Goal: Task Accomplishment & Management: Manage account settings

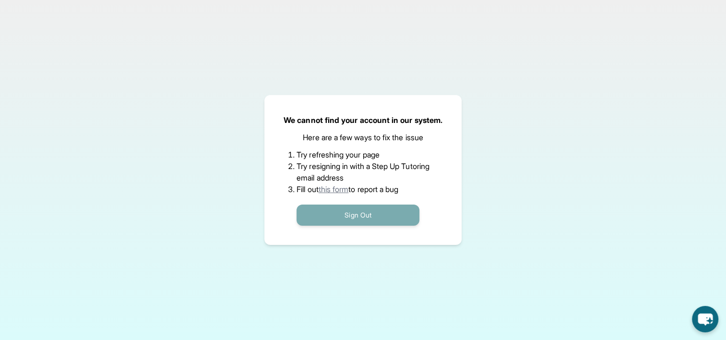
click at [333, 218] on button "Sign Out" at bounding box center [357, 214] width 123 height 21
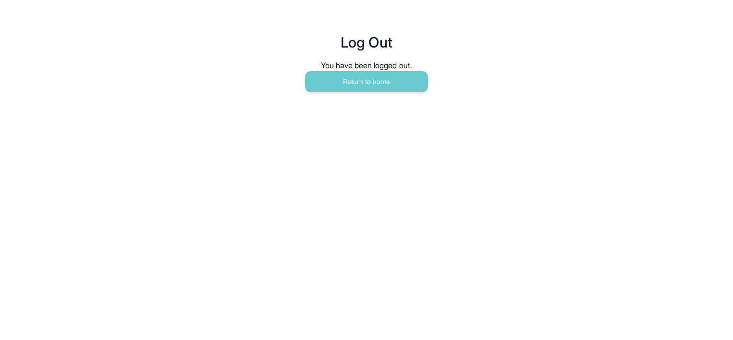
click at [355, 96] on main "Log Out You have been logged out. Return to home" at bounding box center [366, 53] width 491 height 106
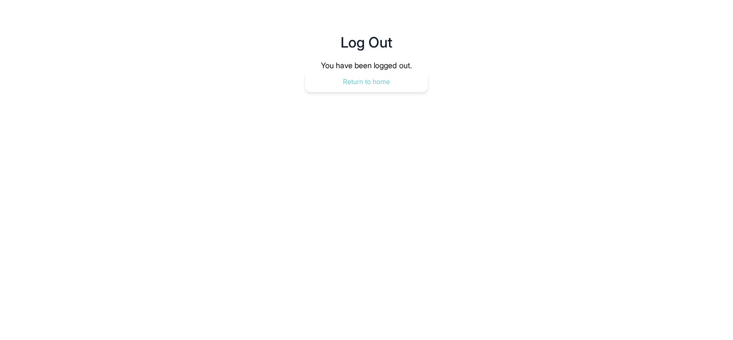
click at [336, 89] on button "Return to home" at bounding box center [366, 81] width 123 height 21
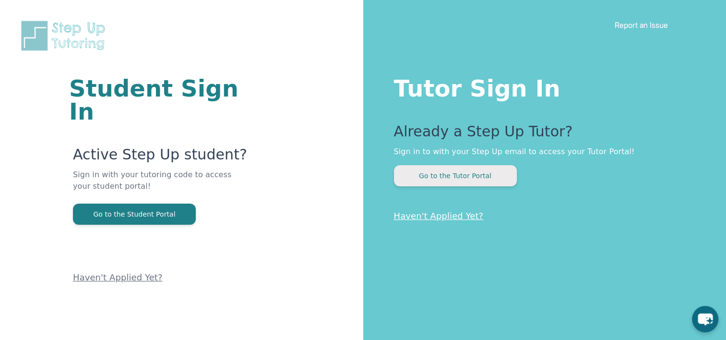
click at [417, 177] on button "Go to the Tutor Portal" at bounding box center [455, 175] width 123 height 21
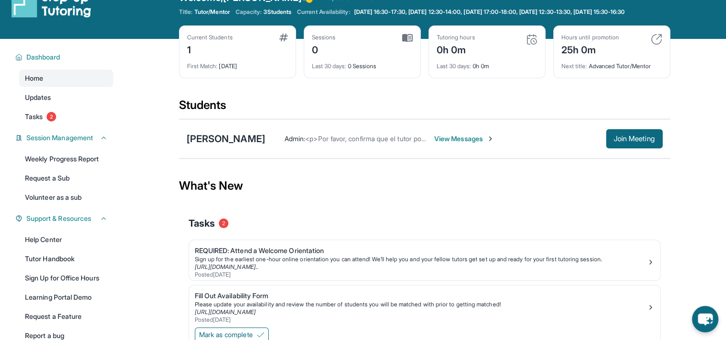
scroll to position [26, 0]
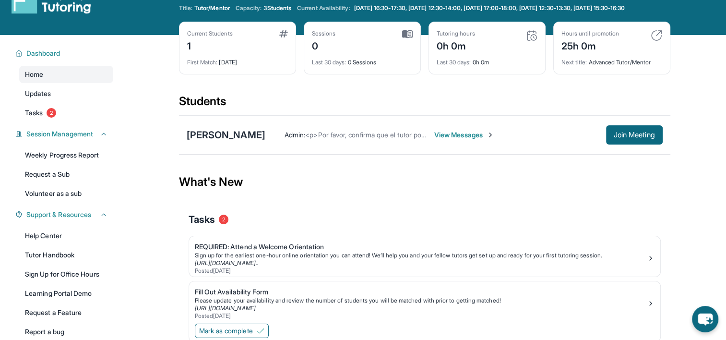
click at [480, 144] on div "Admin : <p>Por favor, confirma que el tutor podrá asistir a tu primera hora de …" at bounding box center [463, 134] width 397 height 19
click at [465, 135] on div "Admin : <p>Por favor, confirma que el tutor podrá asistir a tu primera hora de …" at bounding box center [463, 134] width 397 height 19
click at [454, 139] on span "<p>Por favor, confirma que el tutor podrá asistir a tu primera hora de reunión …" at bounding box center [482, 134] width 355 height 8
click at [53, 118] on span "2" at bounding box center [52, 113] width 10 height 10
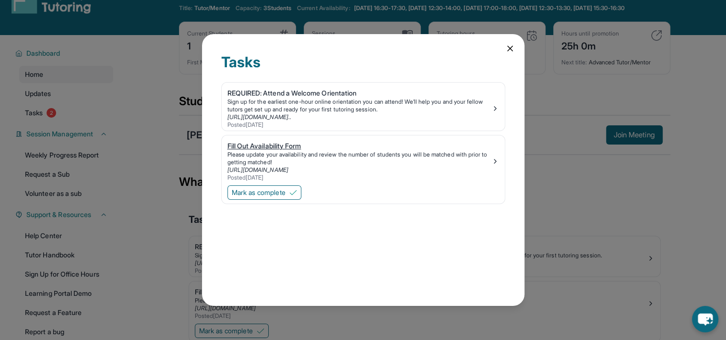
click at [348, 166] on div "[URL][DOMAIN_NAME]" at bounding box center [359, 170] width 264 height 8
click at [318, 94] on div "REQUIRED: Attend a Welcome Orientation" at bounding box center [359, 93] width 264 height 10
click at [511, 50] on icon at bounding box center [510, 49] width 10 height 10
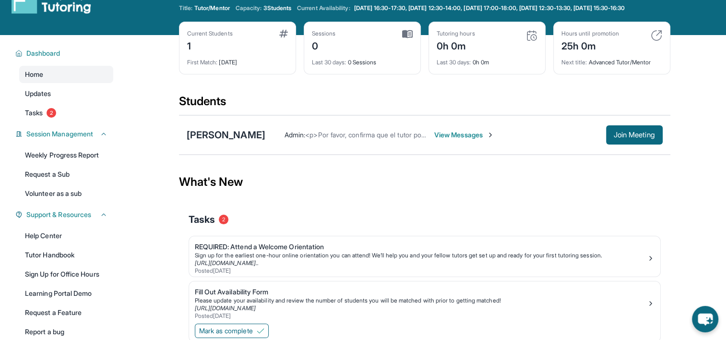
click at [483, 140] on span "View Messages" at bounding box center [464, 135] width 60 height 10
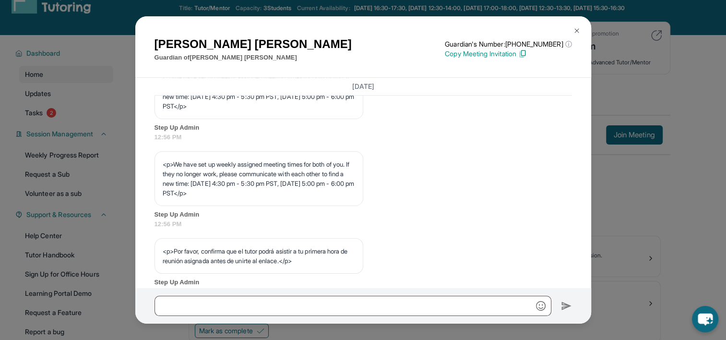
scroll to position [542, 0]
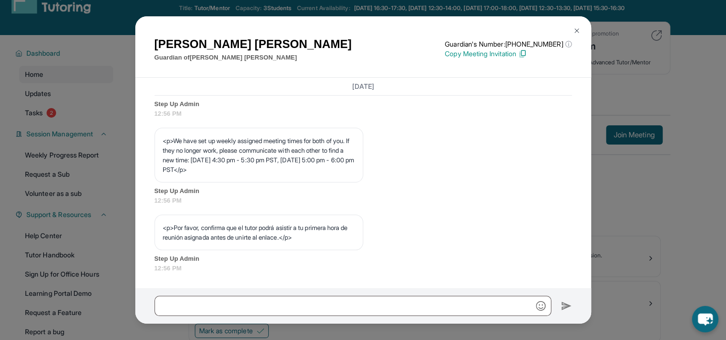
click at [576, 31] on img at bounding box center [577, 31] width 8 height 8
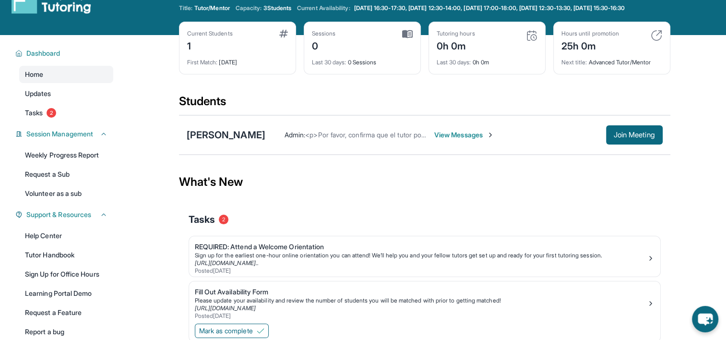
click at [494, 140] on span "View Messages" at bounding box center [464, 135] width 60 height 10
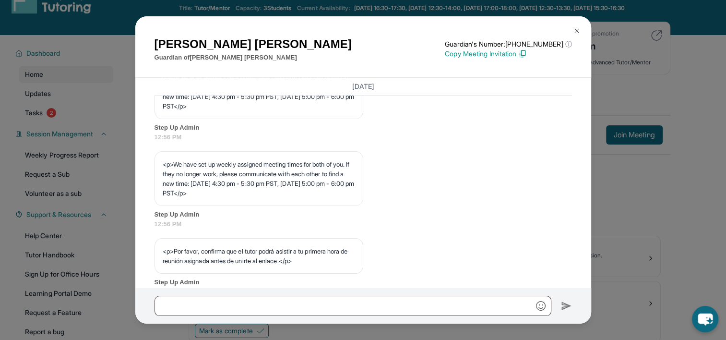
scroll to position [542, 0]
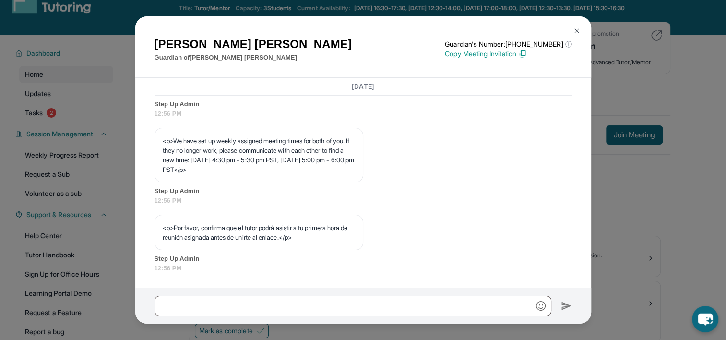
click at [578, 32] on img at bounding box center [577, 31] width 8 height 8
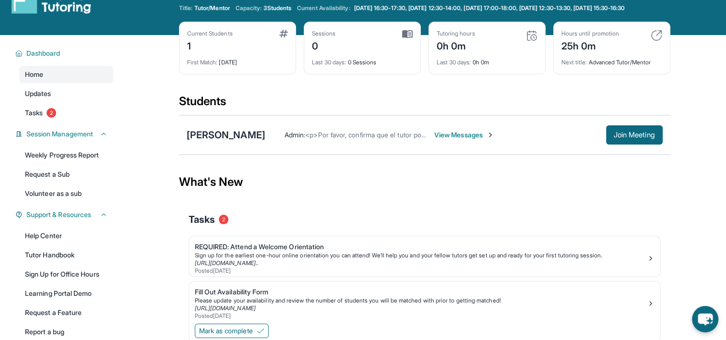
scroll to position [0, 0]
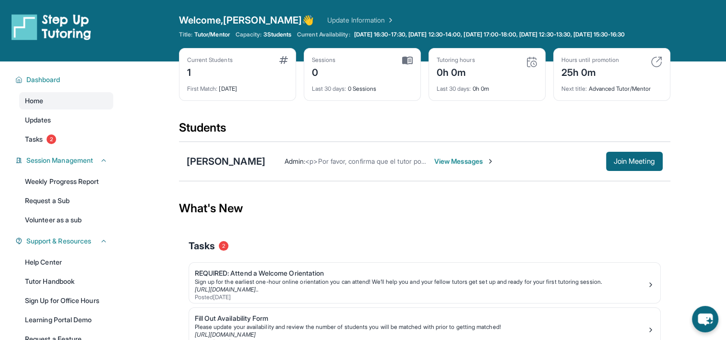
click at [385, 19] on img at bounding box center [390, 20] width 10 height 10
click at [494, 166] on span "View Messages" at bounding box center [464, 161] width 60 height 10
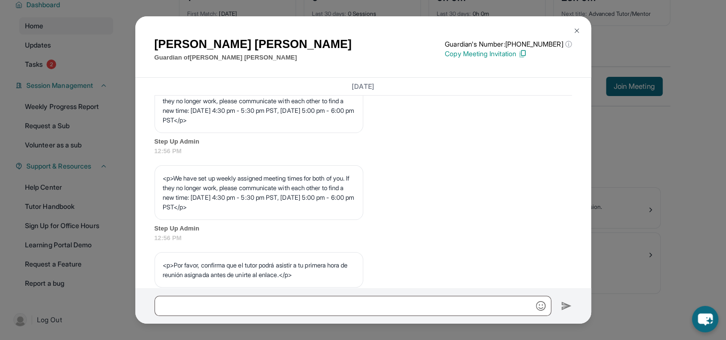
scroll to position [542, 0]
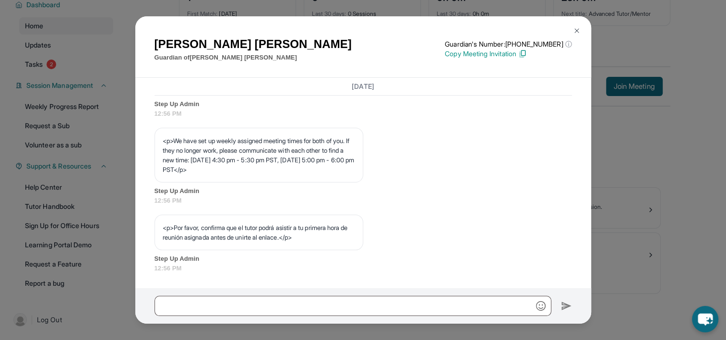
click at [224, 289] on div at bounding box center [363, 305] width 456 height 35
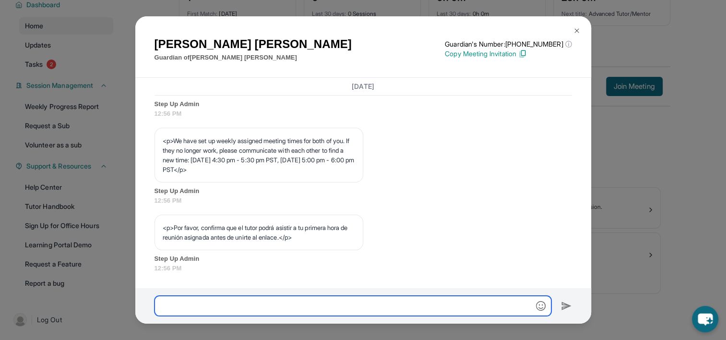
click at [215, 298] on input "text" at bounding box center [352, 305] width 397 height 20
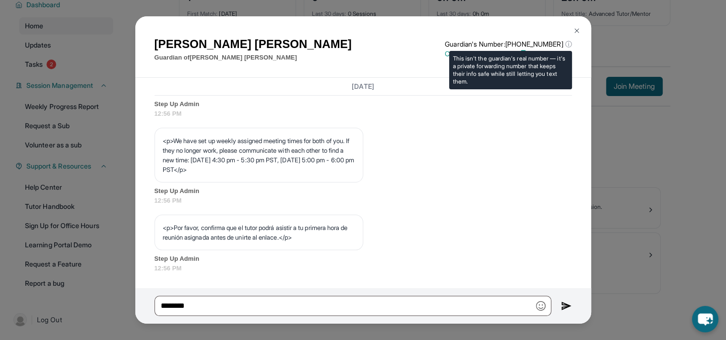
click at [571, 44] on span "ⓘ" at bounding box center [568, 44] width 7 height 10
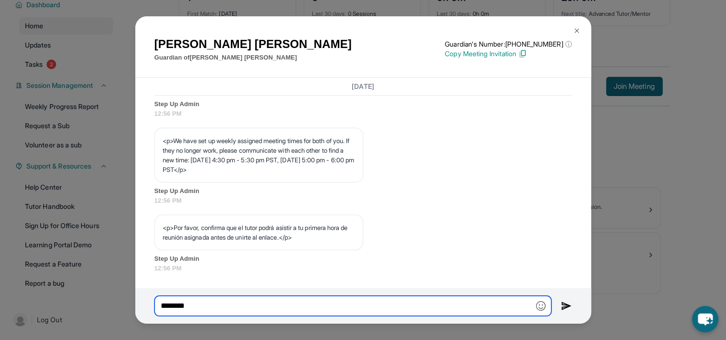
click at [266, 303] on input "********" at bounding box center [352, 305] width 397 height 20
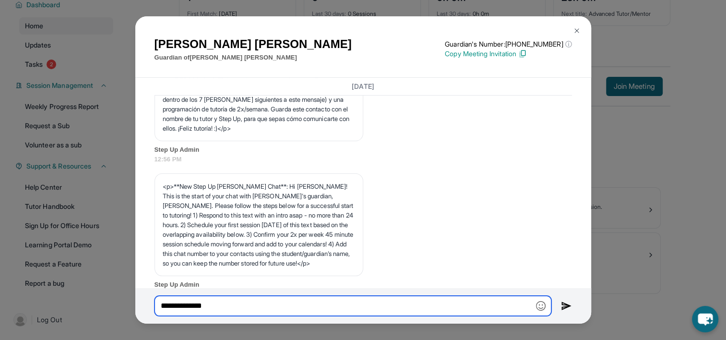
scroll to position [0, 0]
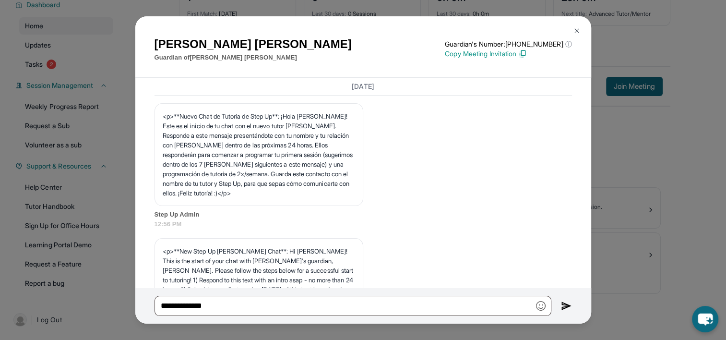
click at [527, 52] on img at bounding box center [522, 53] width 9 height 9
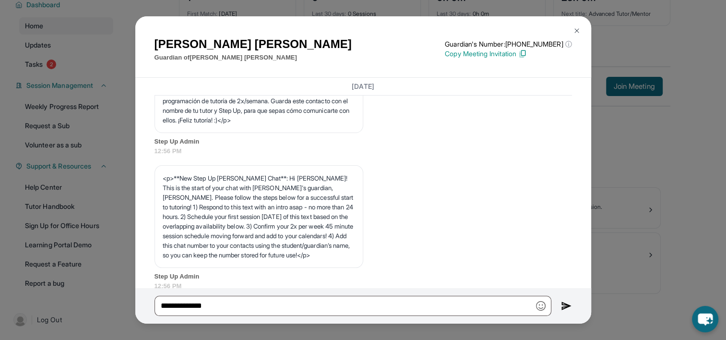
scroll to position [542, 0]
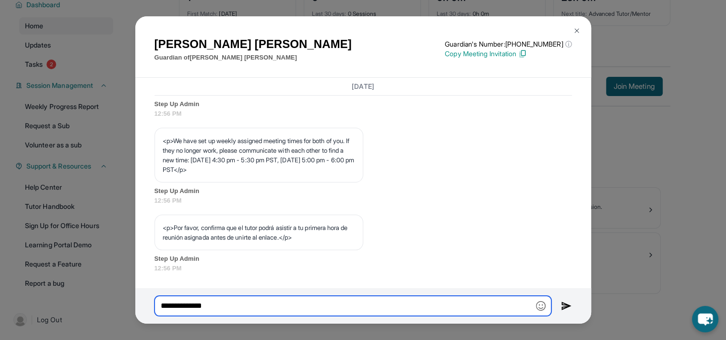
click at [236, 301] on input "**********" at bounding box center [352, 305] width 397 height 20
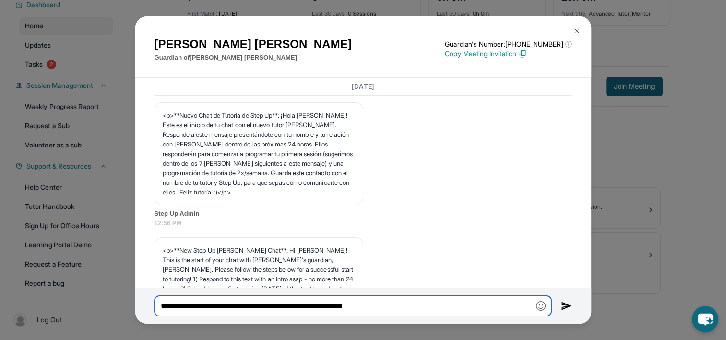
scroll to position [0, 0]
type input "**********"
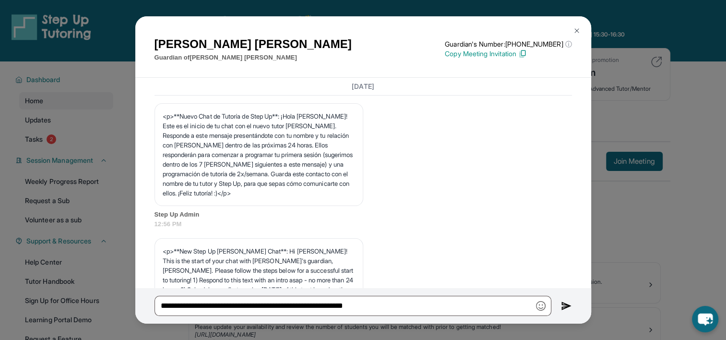
click at [580, 29] on button at bounding box center [576, 30] width 19 height 19
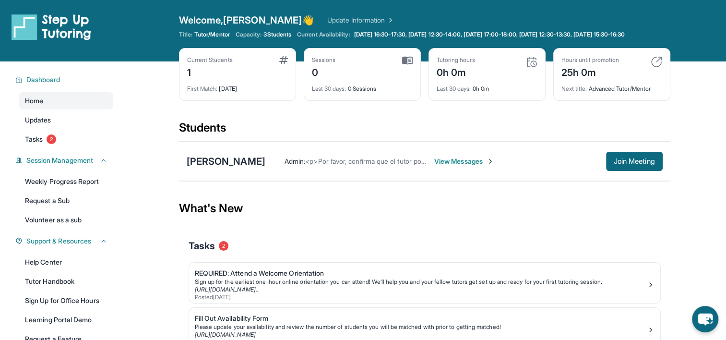
click at [494, 166] on span "View Messages" at bounding box center [464, 161] width 60 height 10
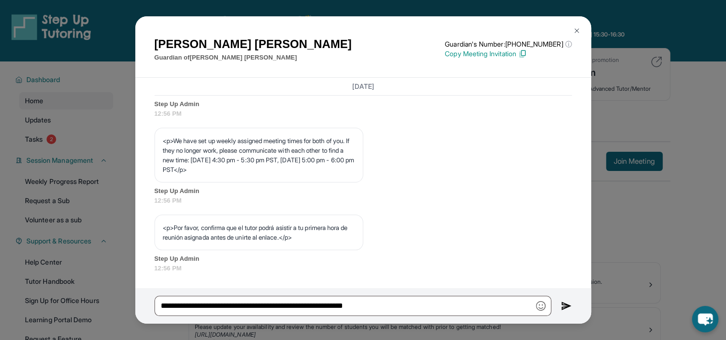
scroll to position [542, 0]
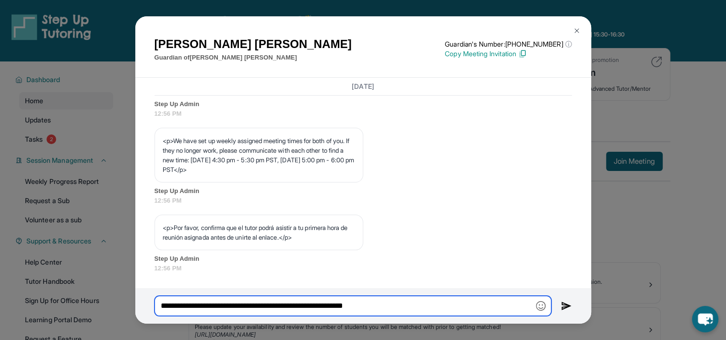
click at [413, 306] on input "**********" at bounding box center [352, 305] width 397 height 20
click at [303, 306] on input "**********" at bounding box center [352, 305] width 397 height 20
click at [308, 306] on input "**********" at bounding box center [352, 305] width 397 height 20
click at [424, 303] on input "**********" at bounding box center [352, 305] width 397 height 20
click at [433, 303] on input "**********" at bounding box center [352, 305] width 397 height 20
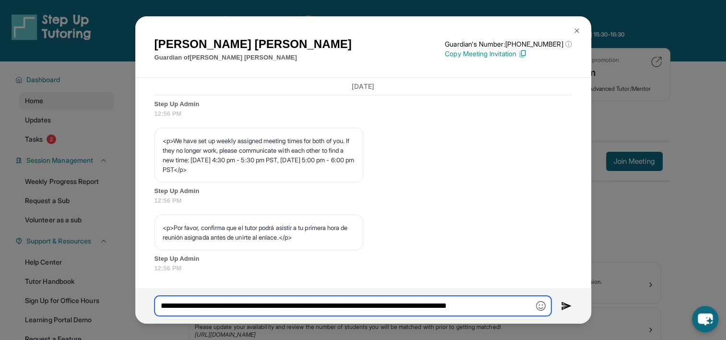
drag, startPoint x: 505, startPoint y: 306, endPoint x: 516, endPoint y: 304, distance: 11.3
click at [533, 306] on input "**********" at bounding box center [352, 305] width 397 height 20
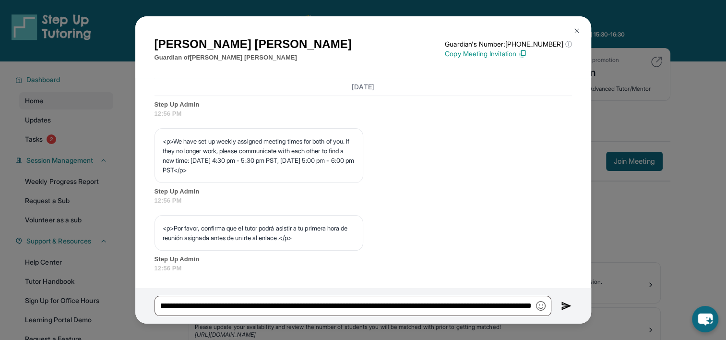
scroll to position [0, 0]
drag, startPoint x: 238, startPoint y: 159, endPoint x: 269, endPoint y: 171, distance: 33.0
click at [269, 171] on p "<p>We have set up weekly assigned meeting times for both of you. If they no lon…" at bounding box center [259, 155] width 192 height 38
copy p "[DATE] 4:30 pm - 5:30 pm PST, [DATE] 5:00 pm - 6:00 pm PST"
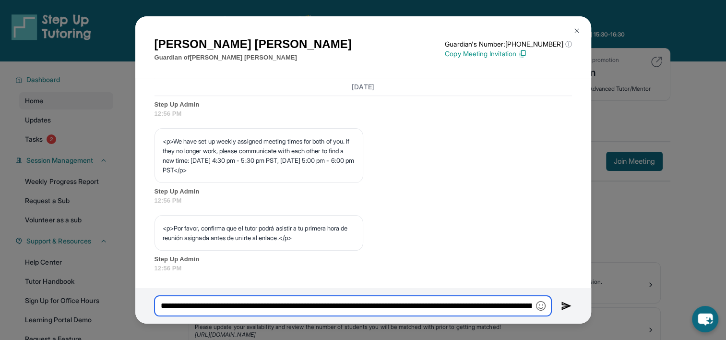
click at [500, 308] on input "**********" at bounding box center [352, 305] width 397 height 20
drag, startPoint x: 487, startPoint y: 302, endPoint x: 542, endPoint y: 297, distance: 54.9
click at [543, 297] on input "**********" at bounding box center [352, 305] width 397 height 20
click at [530, 303] on input "**********" at bounding box center [352, 305] width 397 height 20
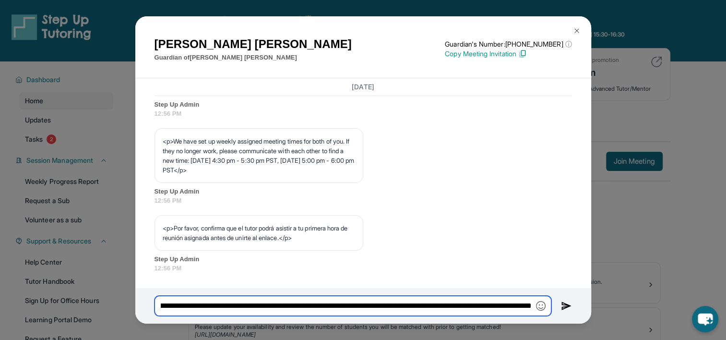
click at [530, 303] on input "**********" at bounding box center [352, 305] width 397 height 20
paste input "**********"
type input "**********"
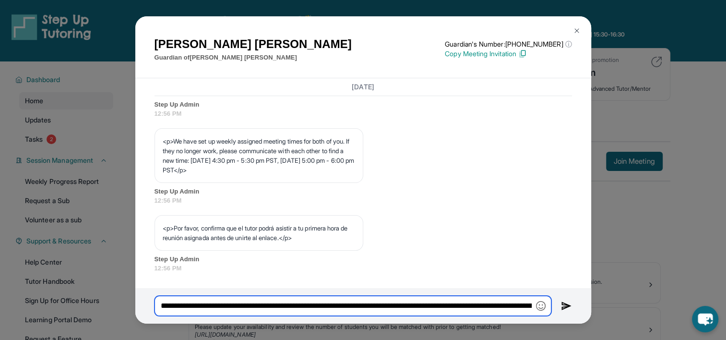
drag, startPoint x: 207, startPoint y: 290, endPoint x: 59, endPoint y: 288, distance: 147.8
click at [59, 288] on div "[PERSON_NAME] Guardian of [PERSON_NAME] Guardian's Number: [PHONE_NUMBER] ⓘ Thi…" at bounding box center [363, 170] width 726 height 340
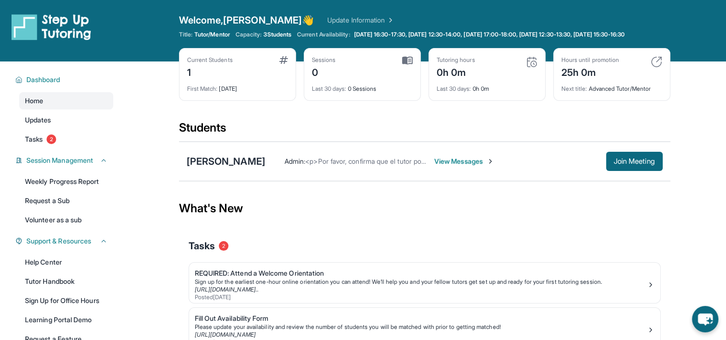
click at [468, 165] on span "View Messages" at bounding box center [464, 161] width 60 height 10
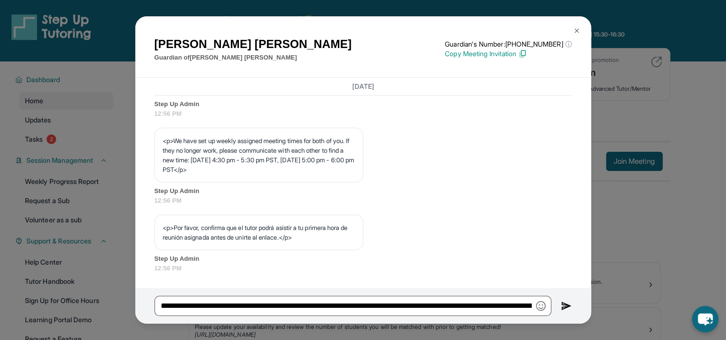
scroll to position [542, 0]
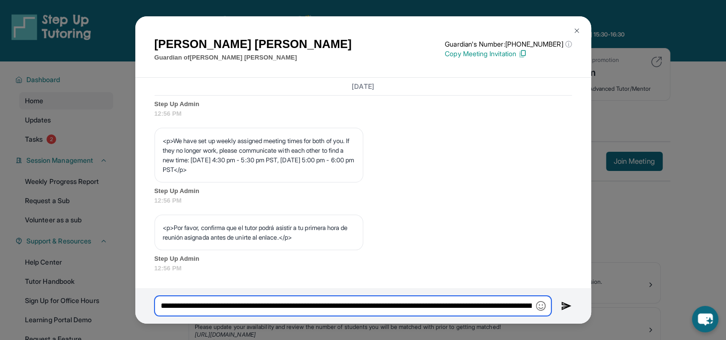
click at [426, 305] on input "**********" at bounding box center [352, 305] width 397 height 20
drag, startPoint x: 437, startPoint y: 303, endPoint x: 531, endPoint y: 294, distance: 94.5
click at [533, 294] on div "**********" at bounding box center [363, 305] width 456 height 35
click at [237, 299] on input "**********" at bounding box center [352, 305] width 397 height 20
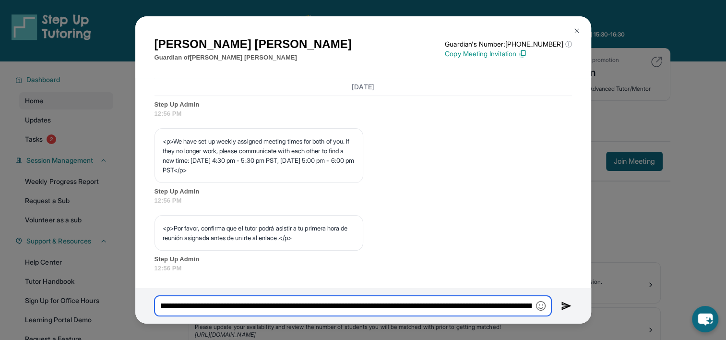
drag, startPoint x: 287, startPoint y: 304, endPoint x: 300, endPoint y: 303, distance: 13.0
click at [375, 311] on input "**********" at bounding box center [352, 305] width 397 height 20
drag, startPoint x: 360, startPoint y: 303, endPoint x: 440, endPoint y: 294, distance: 80.7
click at [440, 294] on div "**********" at bounding box center [363, 305] width 456 height 35
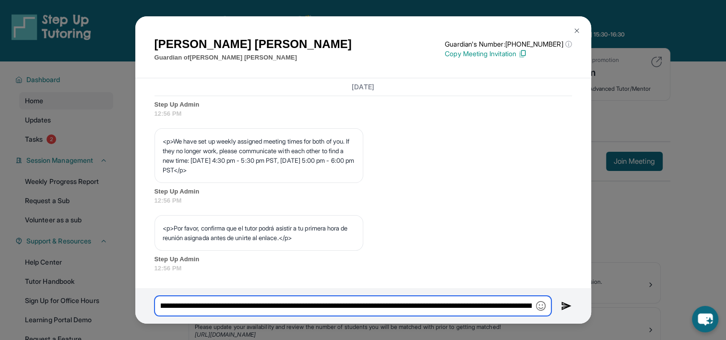
drag, startPoint x: 462, startPoint y: 304, endPoint x: 537, endPoint y: 303, distance: 74.8
click at [537, 303] on div "**********" at bounding box center [352, 305] width 397 height 20
click at [238, 309] on input "**********" at bounding box center [352, 305] width 397 height 20
click at [248, 306] on input "**********" at bounding box center [352, 305] width 397 height 20
drag, startPoint x: 509, startPoint y: 304, endPoint x: 542, endPoint y: 301, distance: 32.7
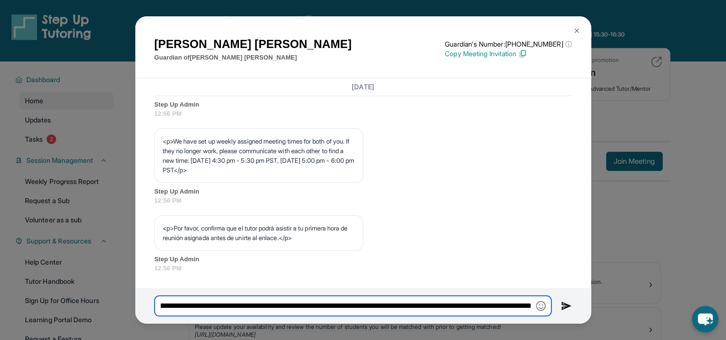
click at [545, 302] on input "**********" at bounding box center [352, 305] width 397 height 20
drag, startPoint x: 407, startPoint y: 308, endPoint x: 412, endPoint y: 309, distance: 4.8
click at [405, 309] on input "**********" at bounding box center [352, 305] width 397 height 20
drag, startPoint x: 434, startPoint y: 303, endPoint x: 564, endPoint y: 294, distance: 130.8
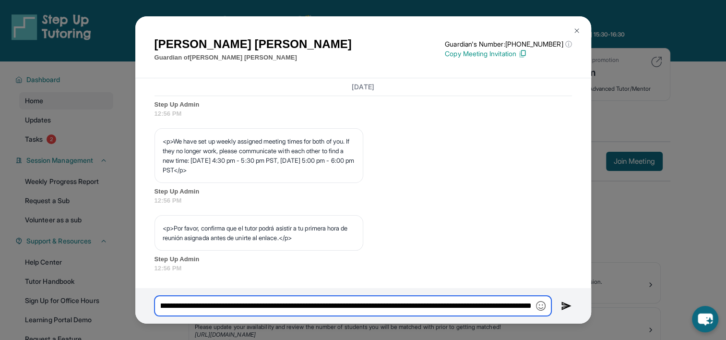
click at [564, 294] on div "**********" at bounding box center [363, 305] width 456 height 35
click at [528, 306] on input "**********" at bounding box center [352, 305] width 397 height 20
drag, startPoint x: 505, startPoint y: 303, endPoint x: 568, endPoint y: 306, distance: 63.4
click at [568, 306] on div "**********" at bounding box center [363, 305] width 456 height 35
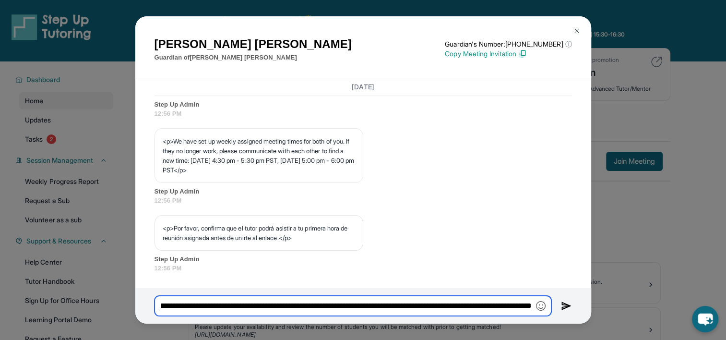
click at [528, 304] on input "**********" at bounding box center [352, 305] width 397 height 20
type input "**********"
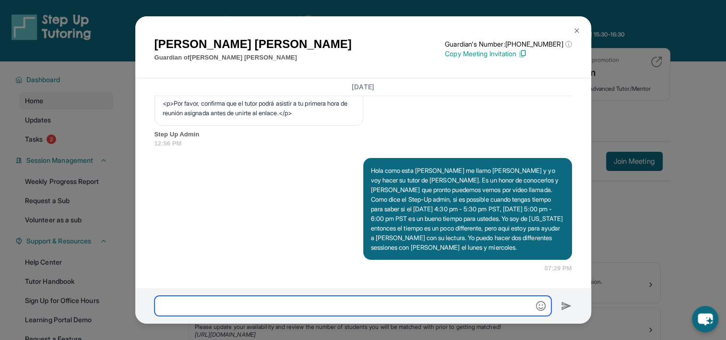
scroll to position [676, 0]
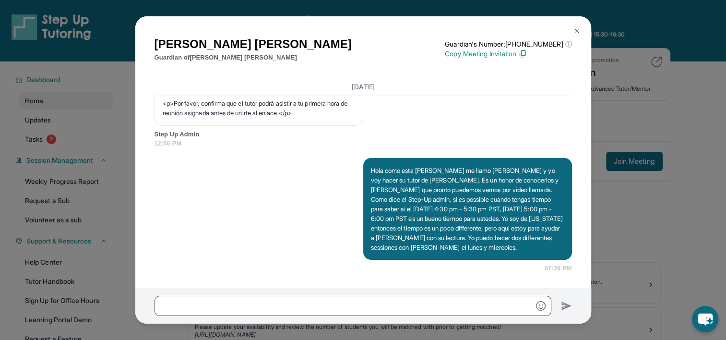
click at [579, 26] on button at bounding box center [576, 30] width 19 height 19
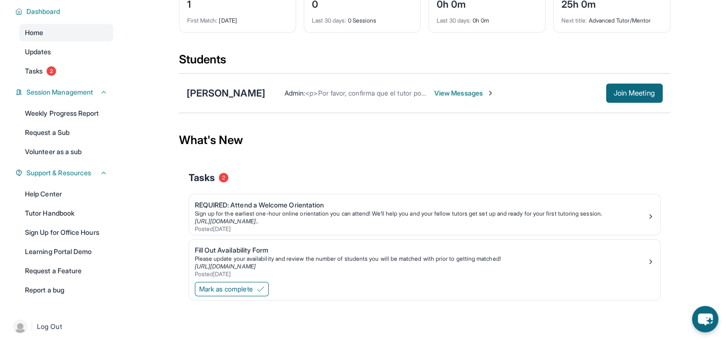
scroll to position [82, 0]
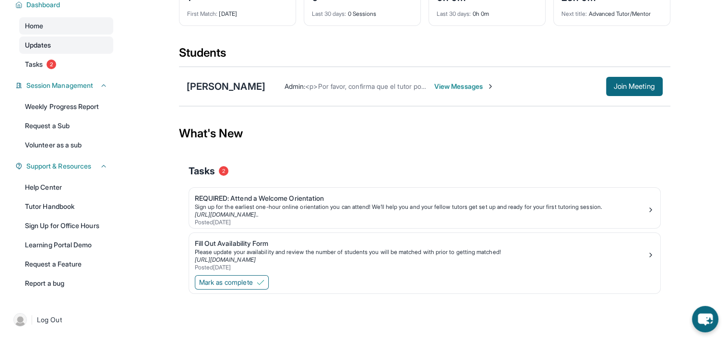
click at [42, 45] on span "Updates" at bounding box center [38, 45] width 26 height 10
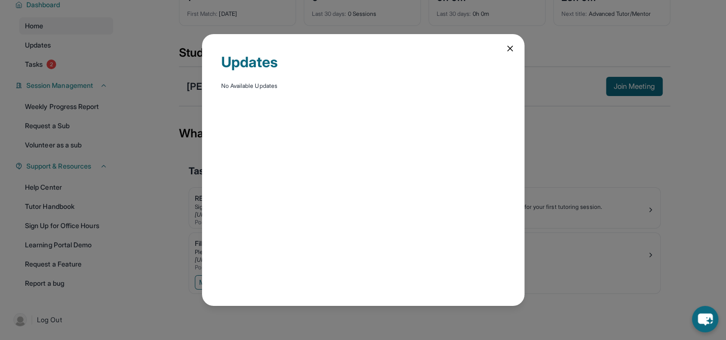
click at [68, 38] on div "Updates No Available Updates" at bounding box center [363, 170] width 726 height 340
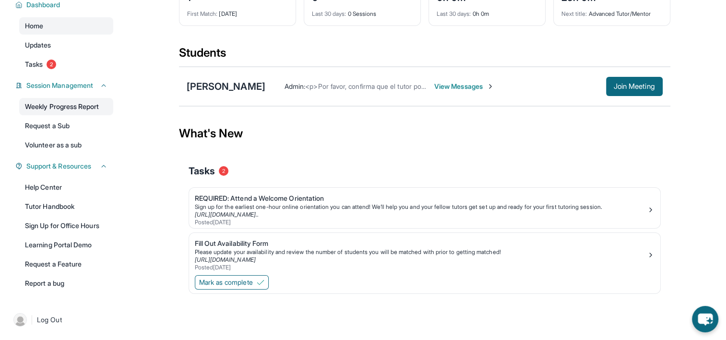
click at [71, 109] on link "Weekly Progress Report" at bounding box center [66, 106] width 94 height 17
click at [56, 199] on link "Tutor Handbook" at bounding box center [66, 206] width 94 height 17
click at [498, 71] on div "[PERSON_NAME] Admin : <p>Por favor, confirma que el tutor podrá asistir a tu pr…" at bounding box center [424, 86] width 491 height 39
click at [494, 87] on span "View Messages" at bounding box center [464, 87] width 60 height 10
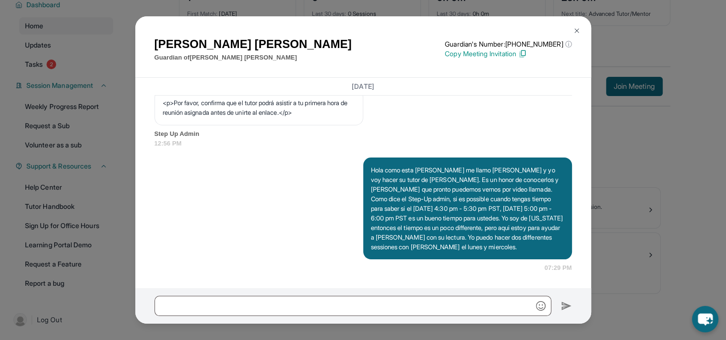
click at [575, 27] on img at bounding box center [577, 31] width 8 height 8
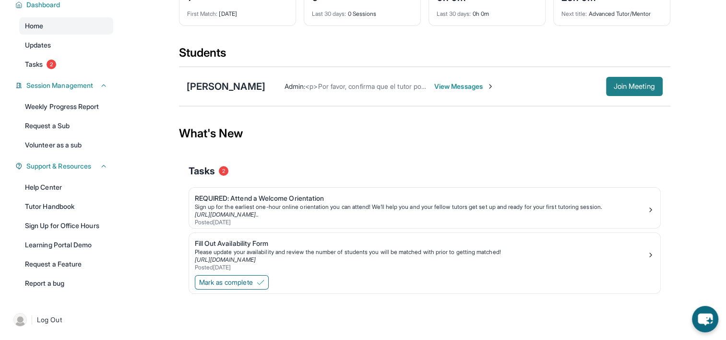
click at [628, 79] on button "Join Meeting" at bounding box center [634, 86] width 57 height 19
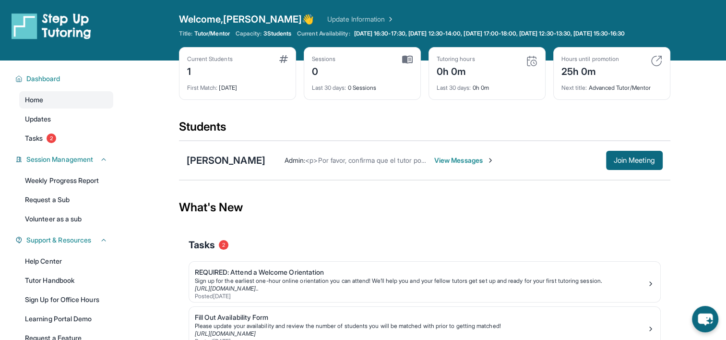
scroll to position [0, 0]
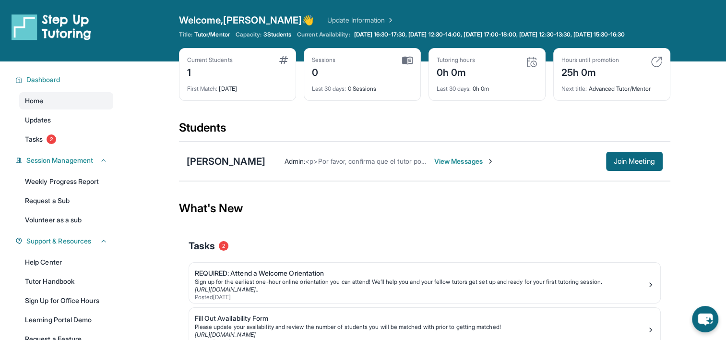
click at [493, 166] on span "View Messages" at bounding box center [464, 161] width 60 height 10
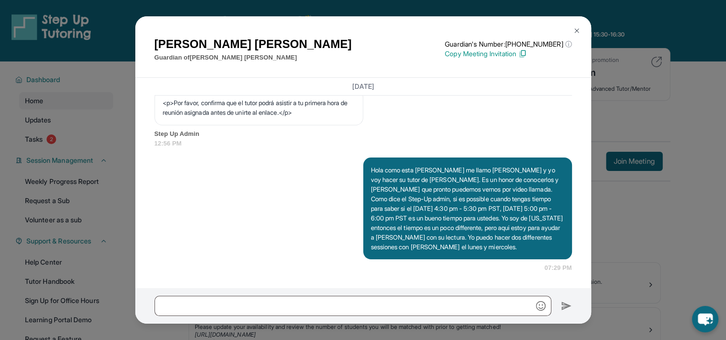
scroll to position [676, 0]
click at [573, 29] on img at bounding box center [577, 31] width 8 height 8
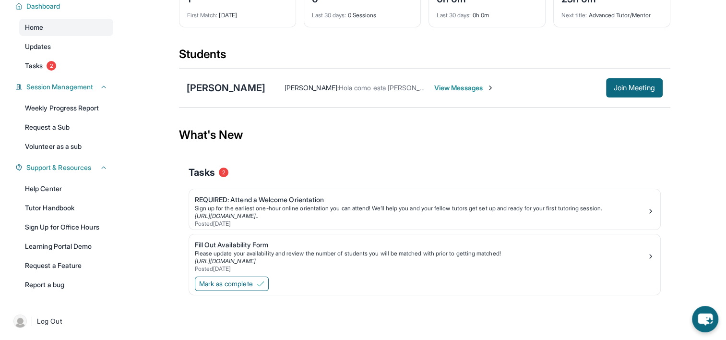
scroll to position [82, 0]
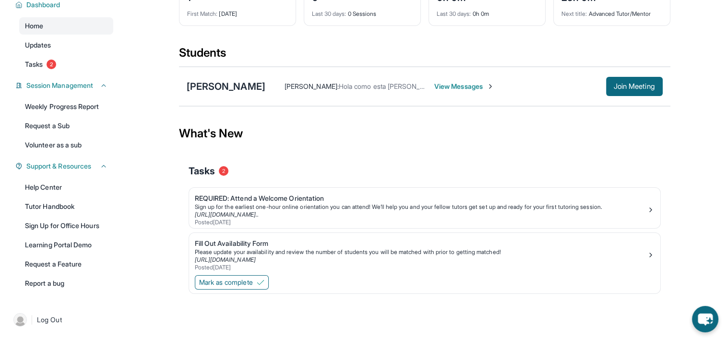
click at [484, 84] on span "View Messages" at bounding box center [464, 87] width 60 height 10
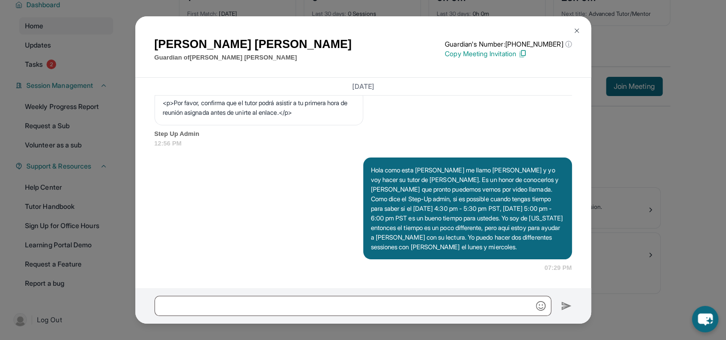
scroll to position [676, 0]
click at [577, 34] on img at bounding box center [577, 31] width 8 height 8
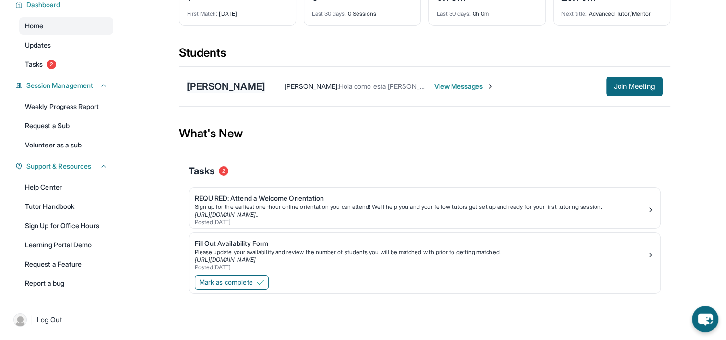
click at [226, 84] on div "[PERSON_NAME]" at bounding box center [226, 86] width 79 height 13
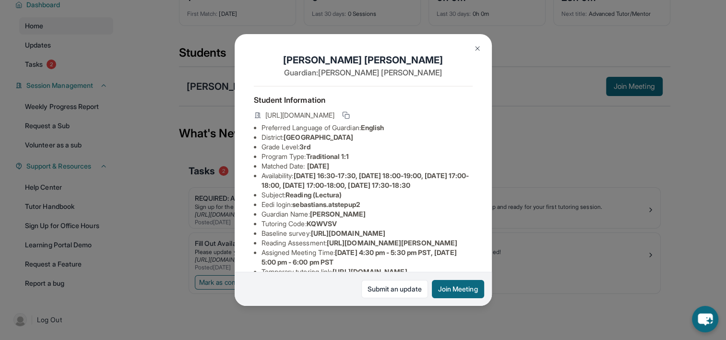
click at [315, 120] on span "https://student-portal.stepuptutoring.org/student/KQWVSV" at bounding box center [299, 115] width 69 height 10
click at [334, 120] on span "https://student-portal.stepuptutoring.org/student/KQWVSV" at bounding box center [299, 115] width 69 height 10
click at [350, 118] on icon at bounding box center [346, 115] width 8 height 8
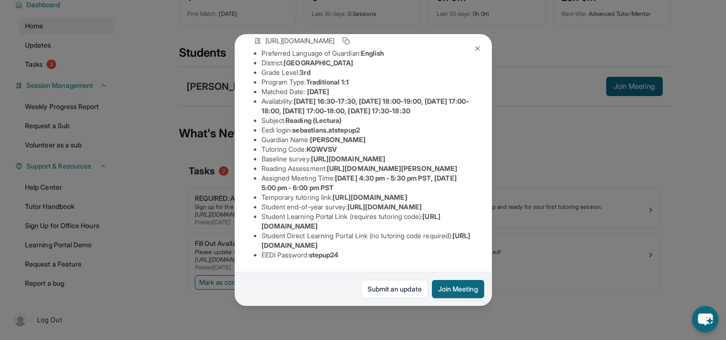
scroll to position [96, 0]
drag, startPoint x: 261, startPoint y: 163, endPoint x: 379, endPoint y: 176, distance: 118.6
click at [379, 163] on span "https://airtable.com/apprlfn8WjpjBUn2G/shrK0QR6AaNyG5psY?prefill_Type%20of%20Fo…" at bounding box center [348, 158] width 74 height 8
drag, startPoint x: 260, startPoint y: 219, endPoint x: 457, endPoint y: 216, distance: 196.2
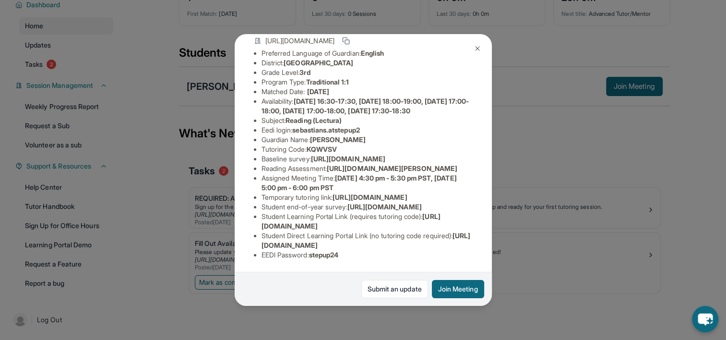
click at [457, 216] on ul "Preferred Language of Guardian: English District: San Francisco Unified School …" at bounding box center [363, 153] width 219 height 211
copy span "https://student-portal.stepuptutoring.org/student"
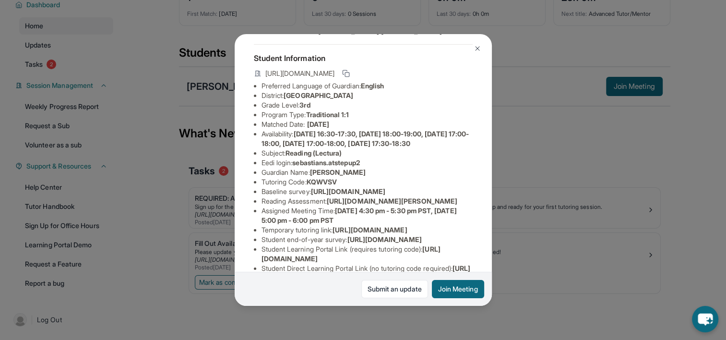
scroll to position [48, 0]
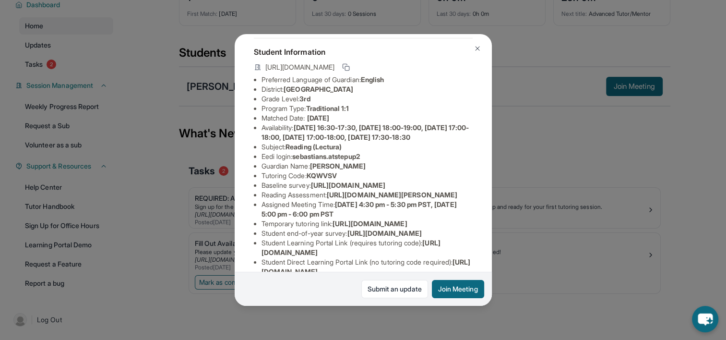
drag, startPoint x: 357, startPoint y: 191, endPoint x: 329, endPoint y: 193, distance: 28.4
click at [329, 179] on span "KQWVSV" at bounding box center [321, 175] width 30 height 8
click at [313, 179] on span "KQWVSV" at bounding box center [321, 175] width 30 height 8
drag, startPoint x: 312, startPoint y: 193, endPoint x: 345, endPoint y: 191, distance: 33.2
click at [345, 180] on li "Tutoring Code : KQWVSV" at bounding box center [366, 176] width 211 height 10
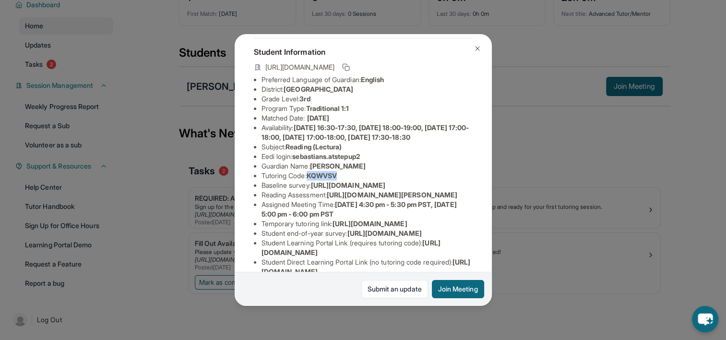
copy span "KQWVSV"
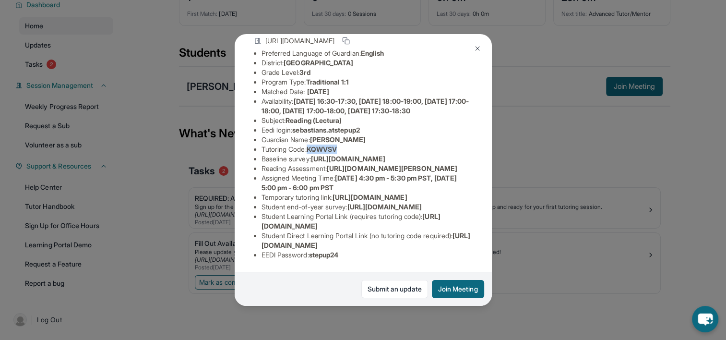
scroll to position [144, 347]
drag, startPoint x: 260, startPoint y: 115, endPoint x: 485, endPoint y: 137, distance: 226.5
click at [485, 137] on div "Sebastian Salazar Diaz Guardian: Maria Díaz Student Information https://student…" at bounding box center [363, 169] width 257 height 271
copy span "https://airtable.com/apprlfn8WjpjBUn2G/shrK0QR6AaNyG5psY?prefill_Type%20of%20Fo…"
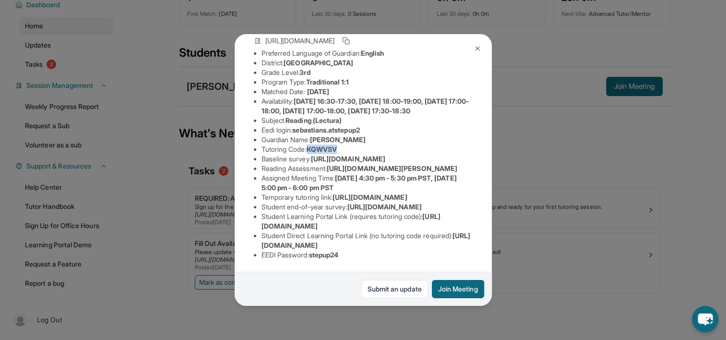
click at [311, 163] on span "https://airtable.com/apprlfn8WjpjBUn2G/shrK0QR6AaNyG5psY?prefill_Type%20of%20Fo…" at bounding box center [348, 158] width 74 height 8
drag, startPoint x: 290, startPoint y: 183, endPoint x: 203, endPoint y: 182, distance: 86.3
click at [203, 182] on div "Sebastian Salazar Diaz Guardian: Maria Díaz Student Information https://student…" at bounding box center [363, 170] width 726 height 340
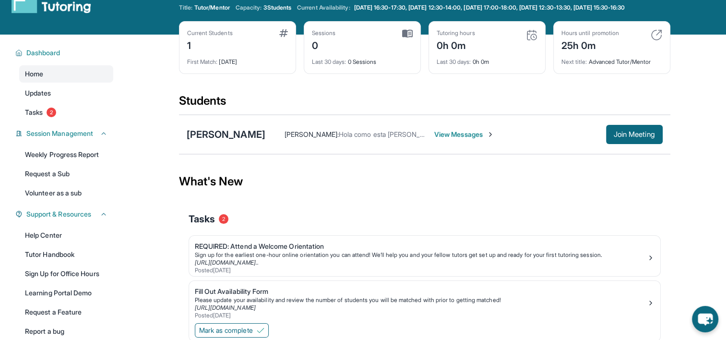
scroll to position [0, 0]
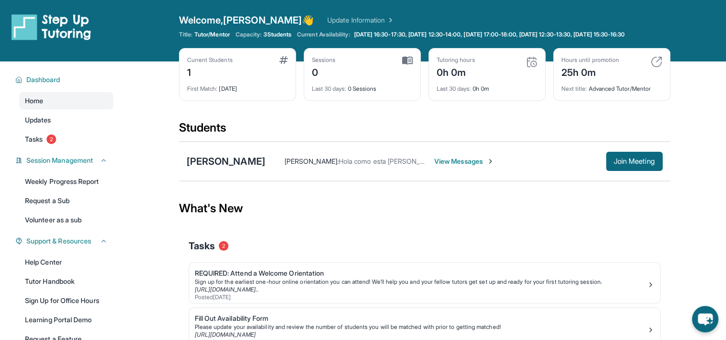
click at [502, 171] on div "Nicholas Martinez : Hola como esta Maria me llamo Nicholas Martinez y yo voy ha…" at bounding box center [463, 161] width 397 height 19
click at [489, 171] on div "Nicholas Martinez : Hola como esta Maria me llamo Nicholas Martinez y yo voy ha…" at bounding box center [463, 161] width 397 height 19
click at [476, 171] on div "Nicholas Martinez : Hola como esta Maria me llamo Nicholas Martinez y yo voy ha…" at bounding box center [463, 161] width 397 height 19
click at [473, 166] on span "View Messages" at bounding box center [464, 161] width 60 height 10
click at [471, 166] on div "Nicholas Martinez : Hola como esta Maria me llamo Nicholas Martinez y yo voy ha…" at bounding box center [435, 161] width 341 height 10
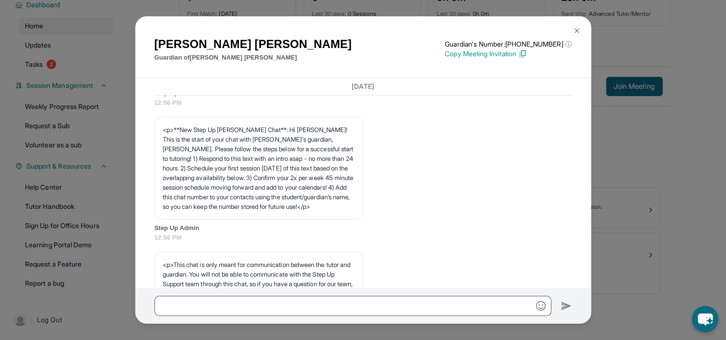
scroll to position [293, 0]
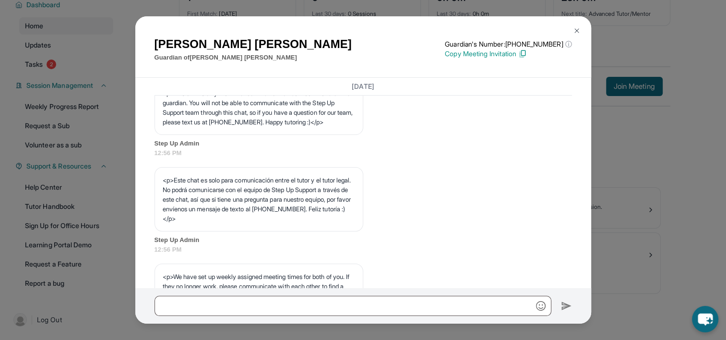
click at [577, 29] on img at bounding box center [577, 31] width 8 height 8
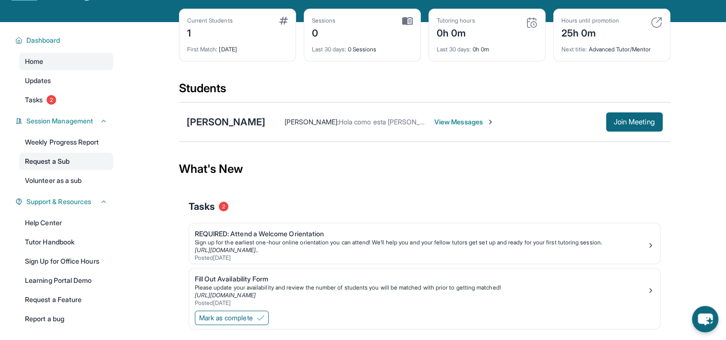
scroll to position [35, 0]
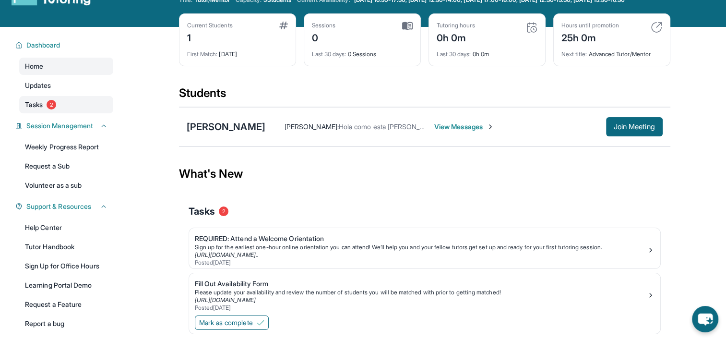
click at [44, 109] on link "Tasks 2" at bounding box center [66, 104] width 94 height 17
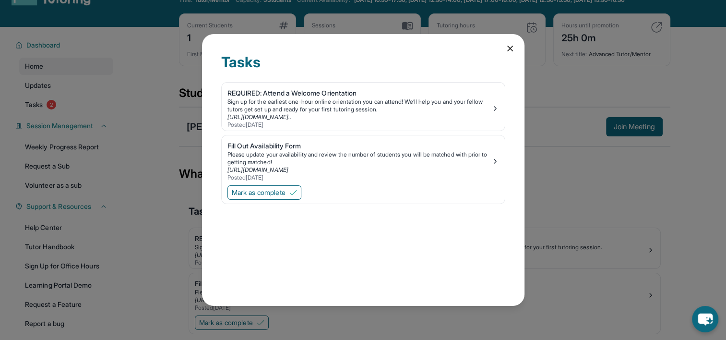
click at [48, 94] on div "Tasks REQUIRED: Attend a Welcome Orientation Sign up for the earliest one-hour …" at bounding box center [363, 170] width 726 height 340
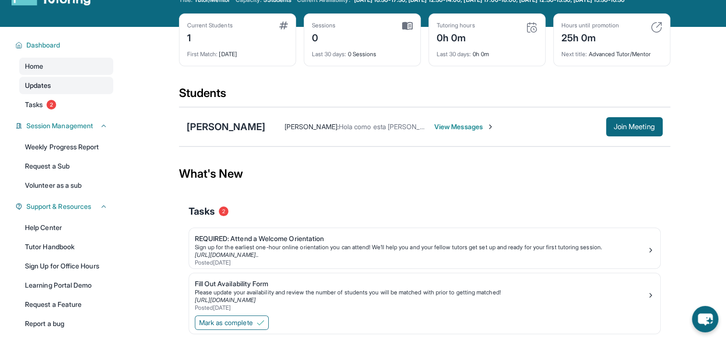
click at [50, 90] on span "Updates" at bounding box center [38, 86] width 26 height 10
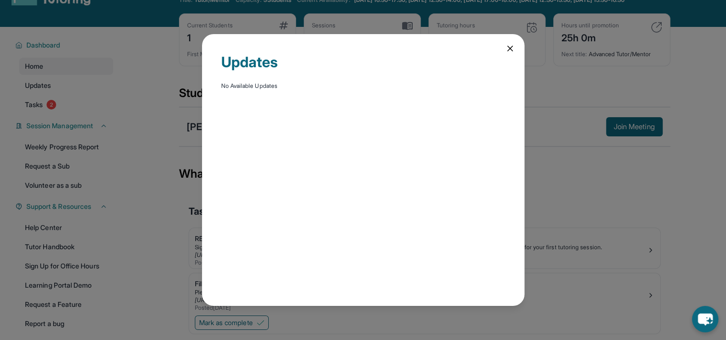
click at [328, 82] on div "No Available Updates" at bounding box center [363, 86] width 284 height 8
click at [514, 53] on icon at bounding box center [510, 49] width 10 height 10
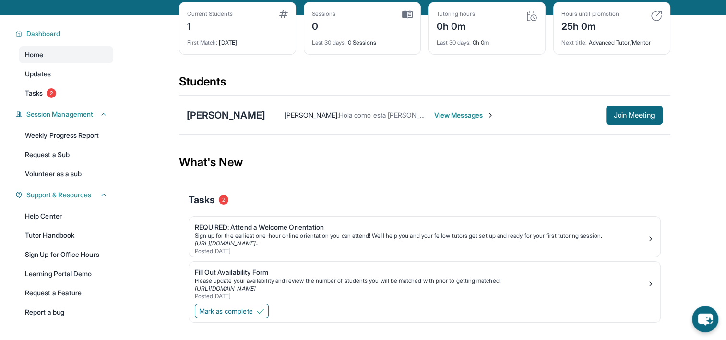
scroll to position [48, 0]
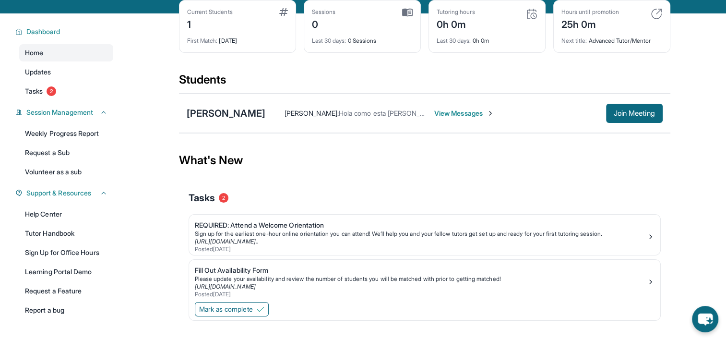
click at [493, 118] on span "View Messages" at bounding box center [464, 113] width 60 height 10
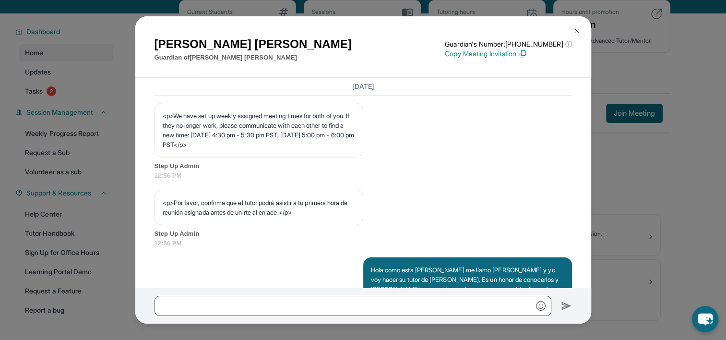
scroll to position [532, 0]
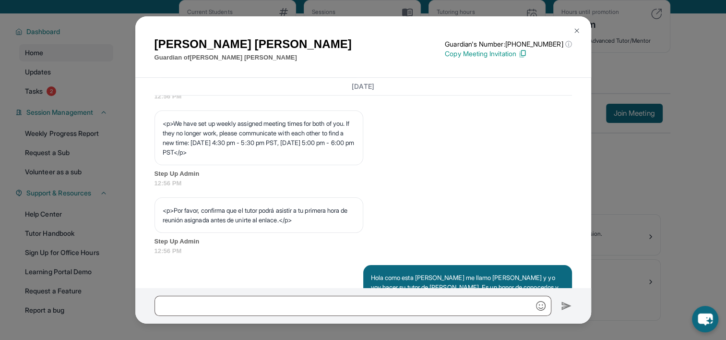
click at [570, 31] on button at bounding box center [576, 30] width 19 height 19
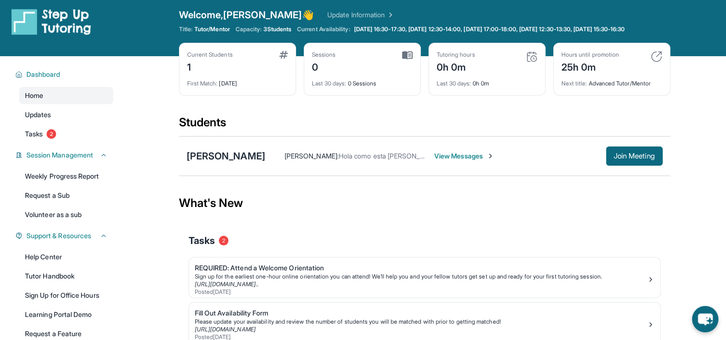
scroll to position [0, 0]
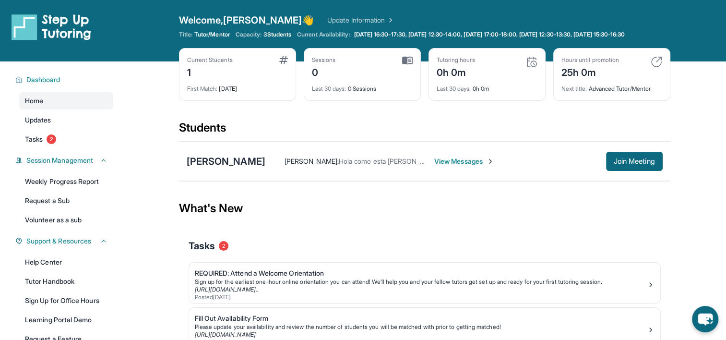
click at [494, 166] on span "View Messages" at bounding box center [464, 161] width 60 height 10
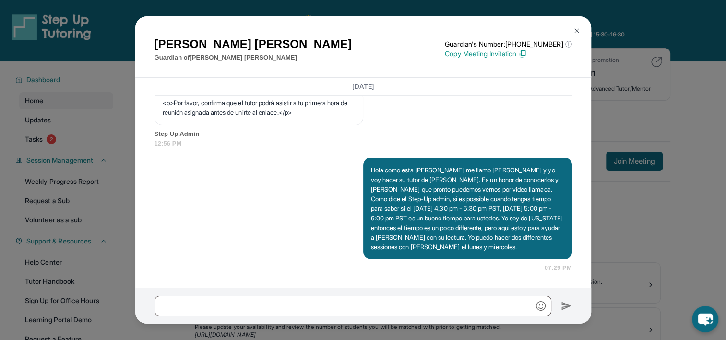
scroll to position [676, 0]
click at [572, 26] on button at bounding box center [576, 30] width 19 height 19
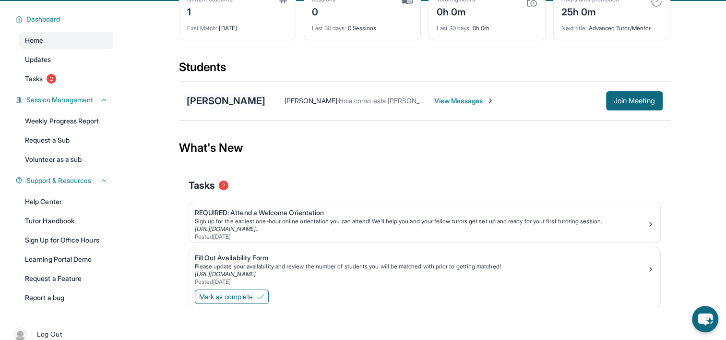
scroll to position [0, 0]
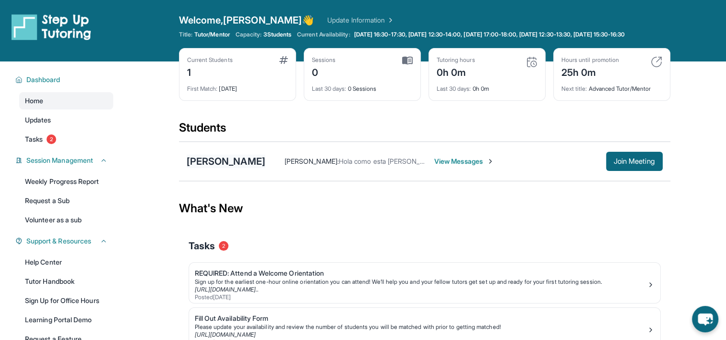
click at [240, 165] on div "[PERSON_NAME]" at bounding box center [226, 160] width 79 height 13
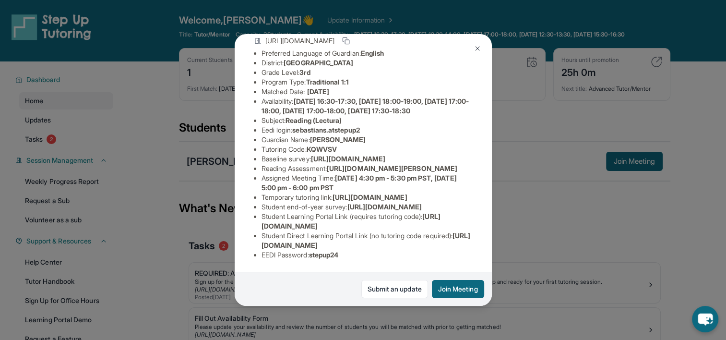
scroll to position [204, 0]
click at [549, 209] on div "Sebastian Salazar Diaz Guardian: Maria Díaz Student Information https://student…" at bounding box center [363, 170] width 726 height 340
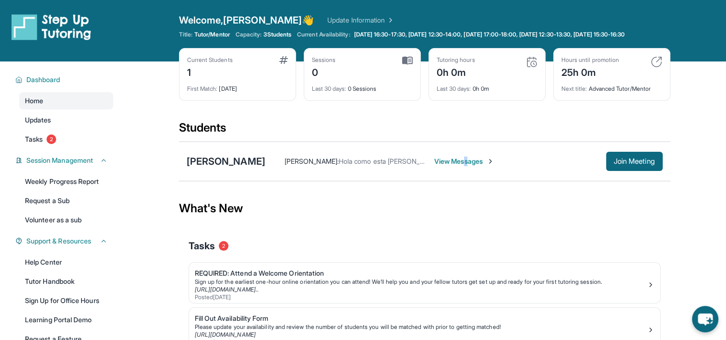
click at [494, 166] on span "View Messages" at bounding box center [464, 161] width 60 height 10
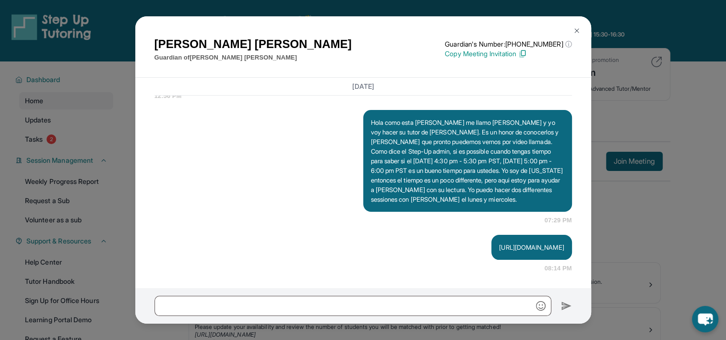
scroll to position [741, 0]
click at [575, 31] on img at bounding box center [577, 31] width 8 height 8
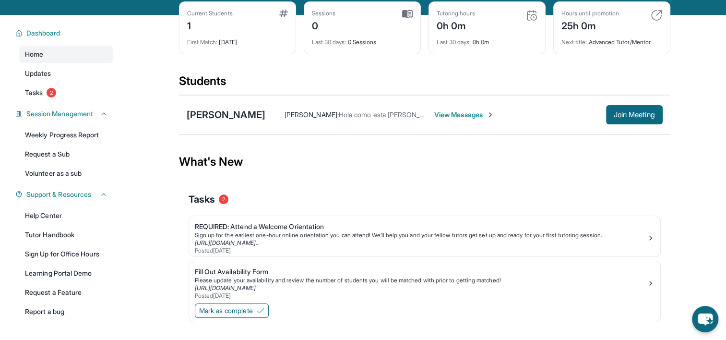
scroll to position [48, 0]
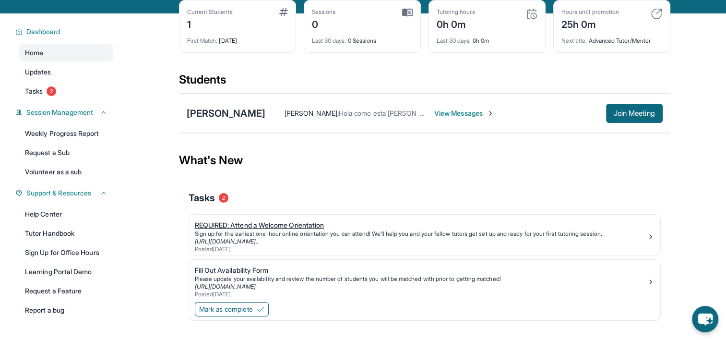
click at [249, 230] on div "REQUIRED: Attend a Welcome Orientation" at bounding box center [421, 225] width 452 height 10
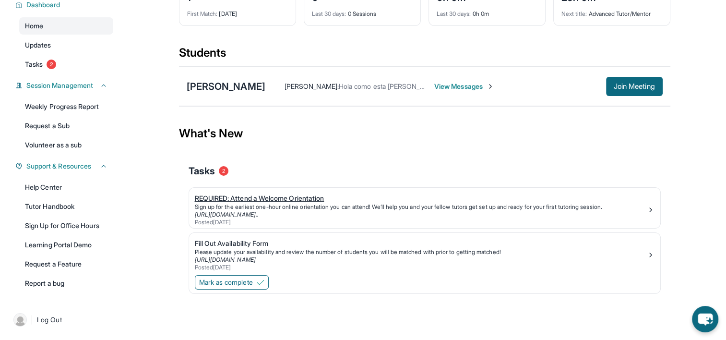
scroll to position [82, 0]
click at [78, 245] on link "Learning Portal Demo" at bounding box center [66, 244] width 94 height 17
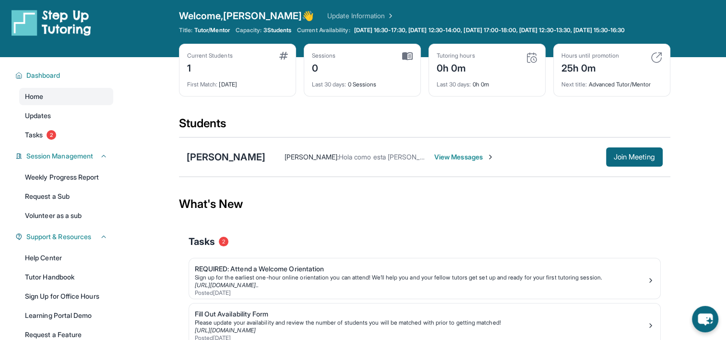
scroll to position [0, 0]
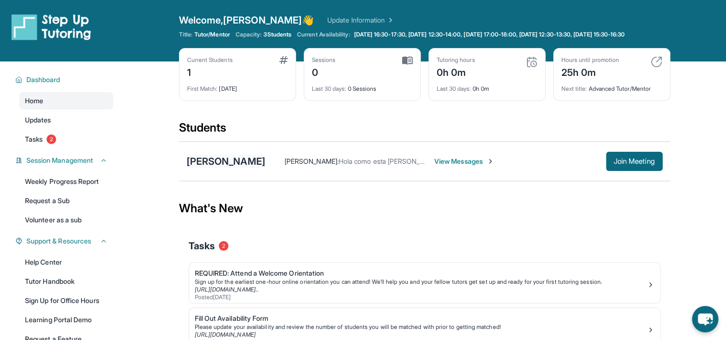
click at [265, 168] on div "[PERSON_NAME]" at bounding box center [226, 160] width 79 height 13
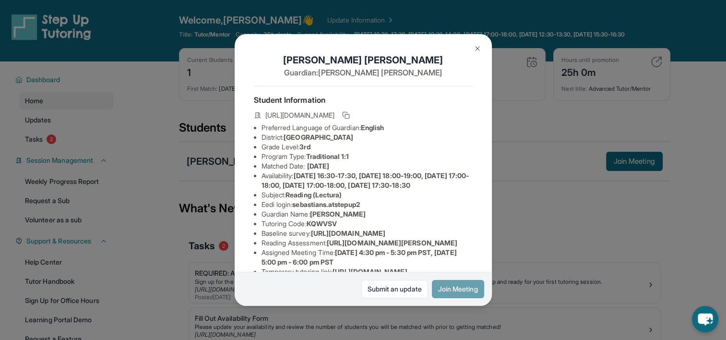
click at [457, 284] on button "Join Meeting" at bounding box center [458, 289] width 52 height 18
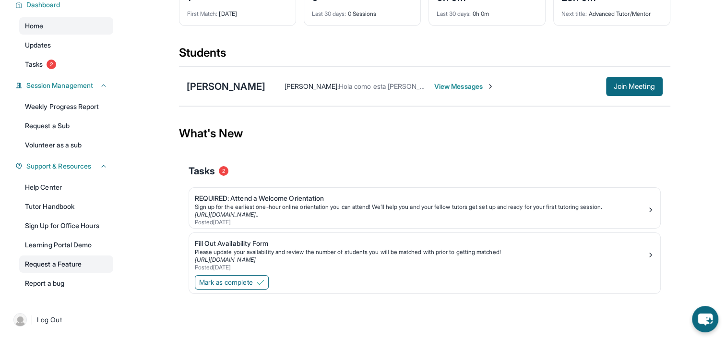
scroll to position [82, 0]
click at [47, 246] on link "Learning Portal Demo" at bounding box center [66, 244] width 94 height 17
click at [248, 82] on div "[PERSON_NAME]" at bounding box center [226, 86] width 79 height 13
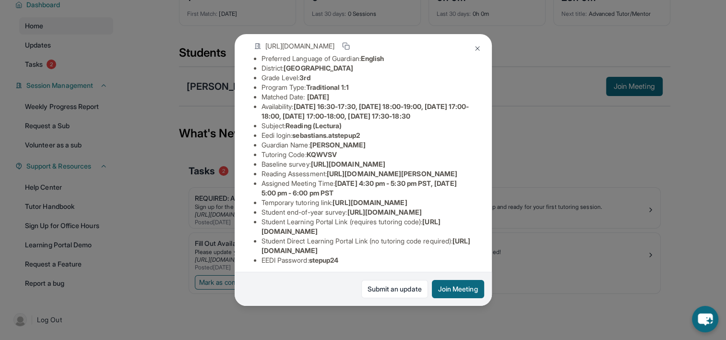
scroll to position [0, 0]
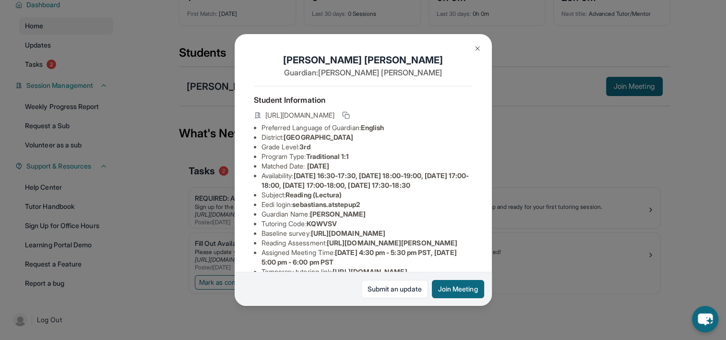
click at [474, 47] on img at bounding box center [477, 49] width 8 height 8
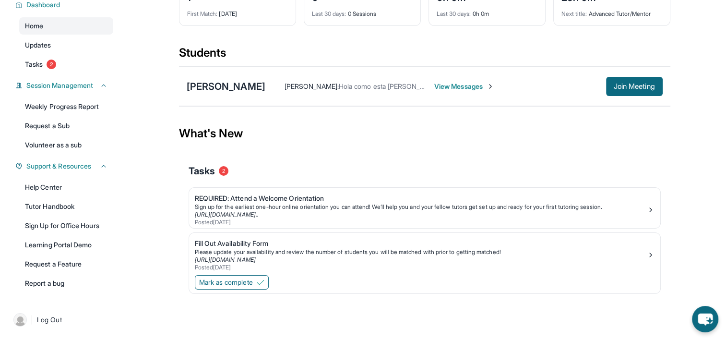
click at [487, 84] on span "View Messages" at bounding box center [464, 87] width 60 height 10
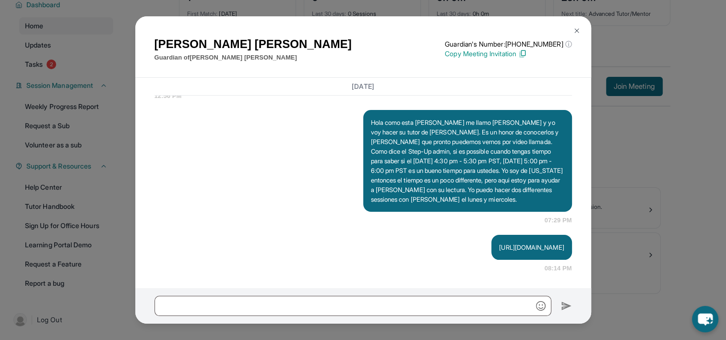
scroll to position [741, 98]
drag, startPoint x: 366, startPoint y: 229, endPoint x: 596, endPoint y: 240, distance: 230.0
click at [596, 240] on div "Maria Díaz Guardian of Sebastian Salazar Diaz Guardian's Number: +17623394435 ⓘ…" at bounding box center [363, 170] width 726 height 340
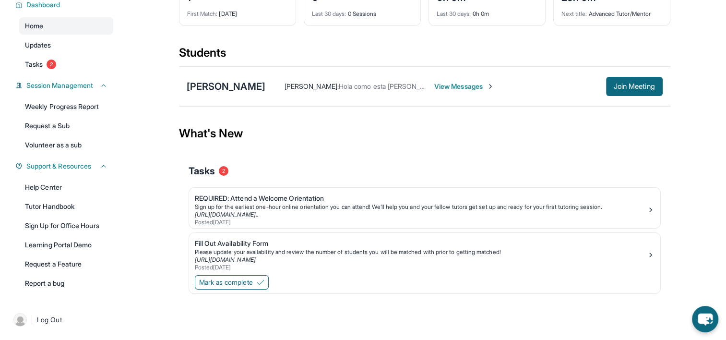
click at [489, 88] on span "View Messages" at bounding box center [464, 87] width 60 height 10
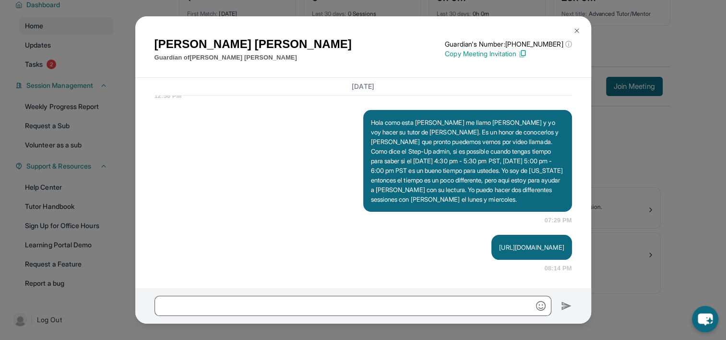
drag, startPoint x: 368, startPoint y: 231, endPoint x: 592, endPoint y: 238, distance: 224.6
click at [592, 238] on div "Maria Díaz Guardian of Sebastian Salazar Diaz Guardian's Number: +17623394435 ⓘ…" at bounding box center [363, 170] width 726 height 340
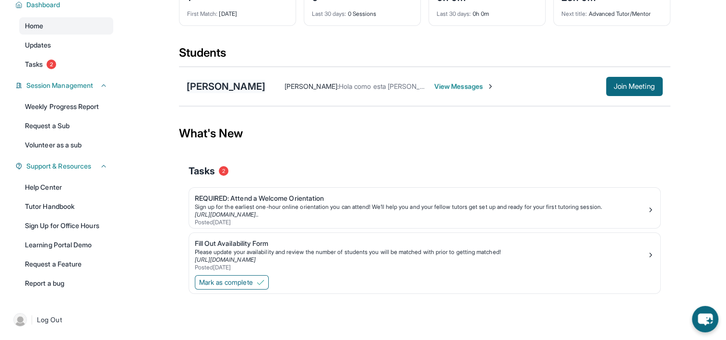
click at [265, 92] on div "[PERSON_NAME]" at bounding box center [226, 86] width 79 height 13
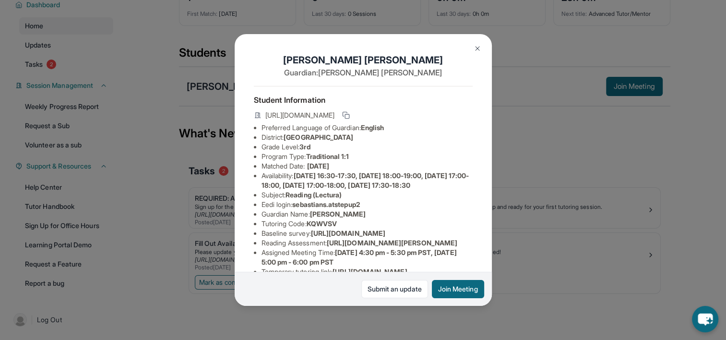
click at [510, 81] on div "Sebastian Salazar Diaz Guardian: Maria Díaz Student Information https://student…" at bounding box center [363, 170] width 726 height 340
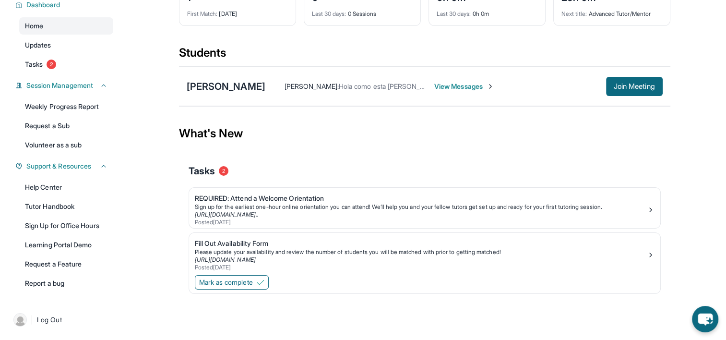
click at [494, 84] on span "View Messages" at bounding box center [464, 87] width 60 height 10
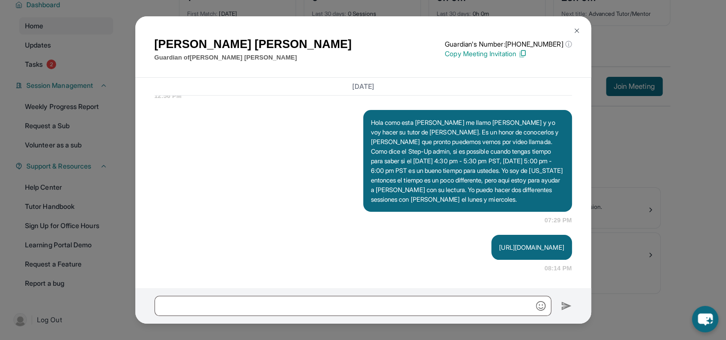
scroll to position [741, 0]
click at [499, 242] on p "https://api.twilio.com/2010-04-01/Accounts/AC1b601f4f37f5b5616f2f8f9148f6b073/R…" at bounding box center [531, 247] width 65 height 10
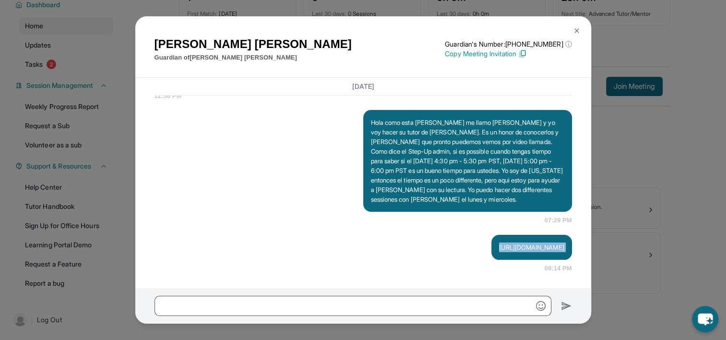
copy p "https://api.twilio.com/2010-04-01/Accounts/AC1b601f4f37f5b5616f2f8f9148f6b073/R…"
click at [318, 186] on div "Hola como esta Maria me llamo Nicholas Martinez y yo voy hacer su tutor de Seba…" at bounding box center [362, 167] width 417 height 115
drag, startPoint x: 399, startPoint y: 226, endPoint x: 484, endPoint y: 234, distance: 85.7
click at [499, 242] on p "https://api.twilio.com/2010-04-01/Accounts/AC1b601f4f37f5b5616f2f8f9148f6b073/R…" at bounding box center [531, 247] width 65 height 10
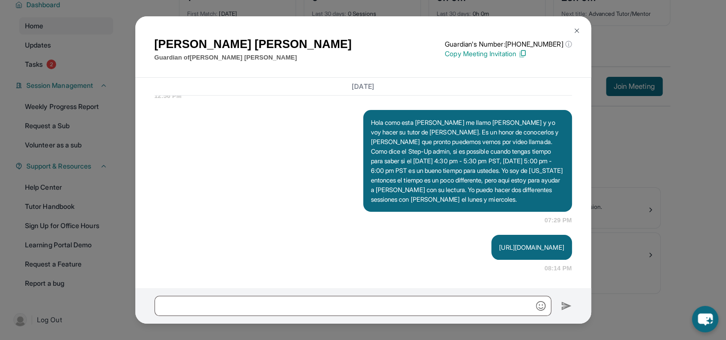
drag, startPoint x: 494, startPoint y: 232, endPoint x: 353, endPoint y: 202, distance: 144.0
click at [353, 202] on div "Hola como esta Maria me llamo Nicholas Martinez y yo voy hacer su tutor de Seba…" at bounding box center [362, 167] width 417 height 115
click at [574, 25] on button at bounding box center [576, 30] width 19 height 19
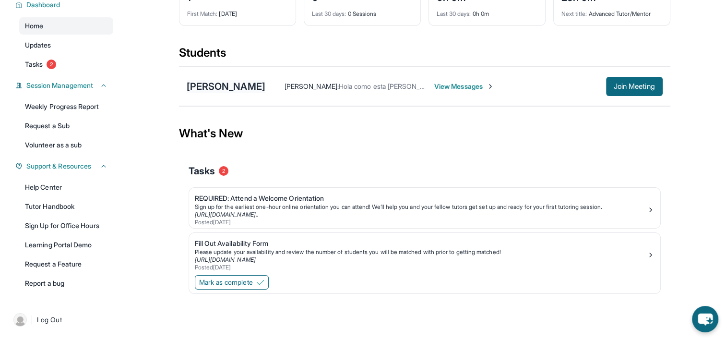
click at [243, 90] on div "[PERSON_NAME]" at bounding box center [226, 86] width 79 height 13
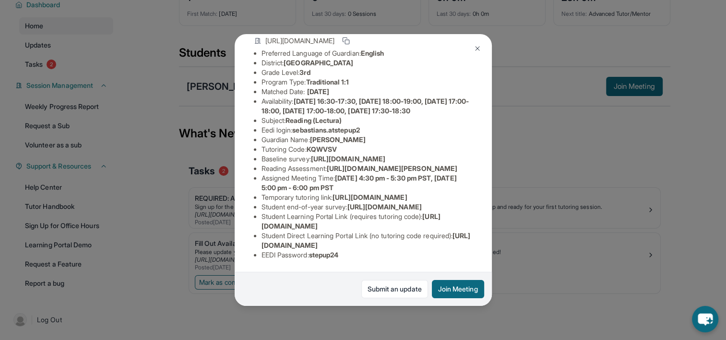
scroll to position [204, 0]
click at [141, 75] on div "Sebastian Salazar Diaz Guardian: Maria Díaz Student Information https://student…" at bounding box center [363, 170] width 726 height 340
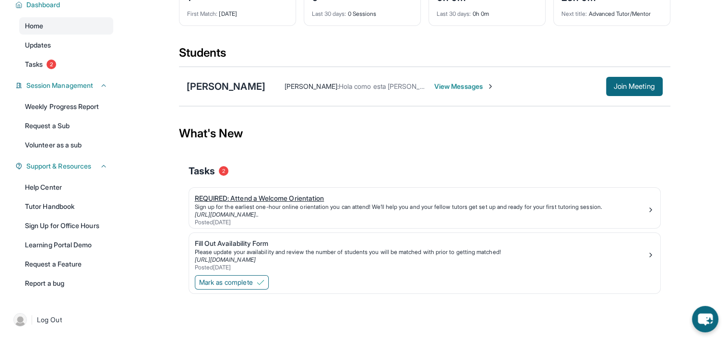
click at [238, 203] on div "Sign up for the earliest one-hour online orientation you can attend! We’ll help…" at bounding box center [421, 207] width 452 height 8
click at [35, 59] on span "Tasks" at bounding box center [34, 64] width 18 height 10
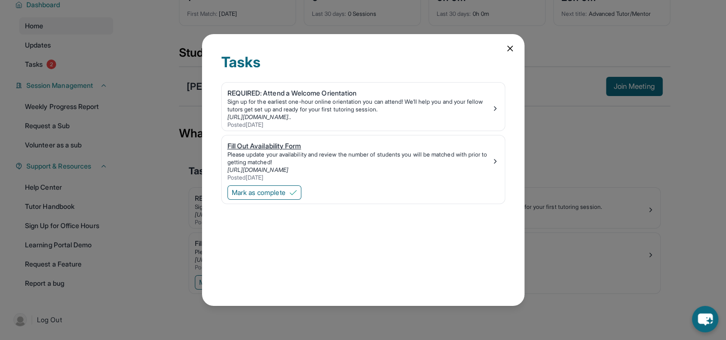
click at [308, 150] on div "Fill Out Availability Form" at bounding box center [359, 146] width 264 height 10
click at [275, 194] on span "Mark as complete" at bounding box center [259, 193] width 54 height 10
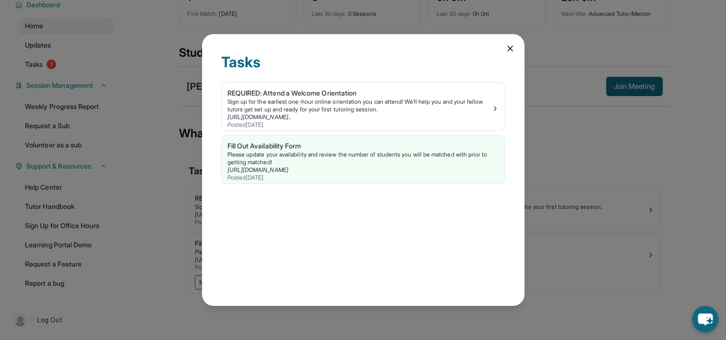
click at [513, 46] on icon at bounding box center [510, 49] width 10 height 10
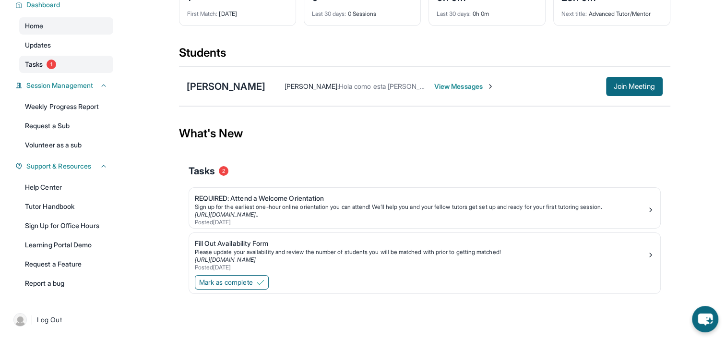
click at [63, 60] on link "Tasks 1" at bounding box center [66, 64] width 94 height 17
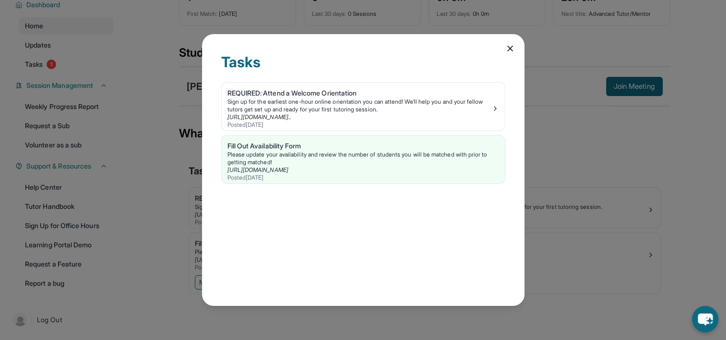
click at [517, 52] on div "Tasks REQUIRED: Attend a Welcome Orientation Sign up for the earliest one-hour …" at bounding box center [363, 169] width 322 height 271
click at [508, 48] on icon at bounding box center [510, 49] width 10 height 10
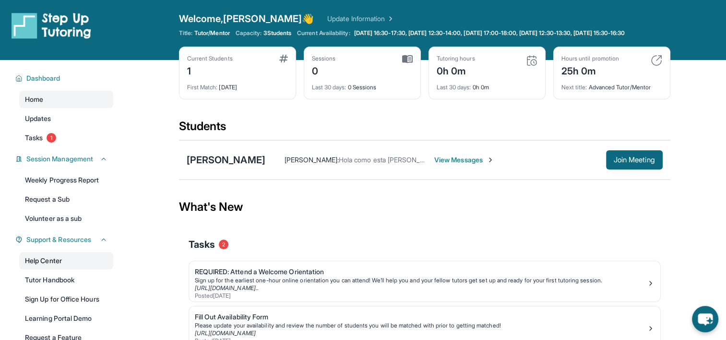
scroll to position [0, 0]
